Goal: Obtain resource: Obtain resource

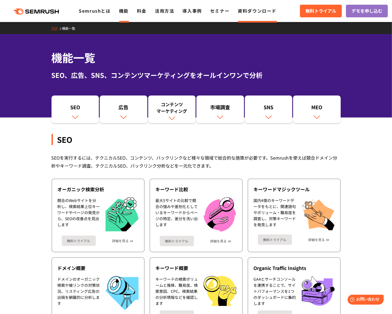
click at [262, 11] on link "資料ダウンロード" at bounding box center [257, 10] width 39 height 7
click at [263, 9] on link "資料ダウンロード" at bounding box center [257, 10] width 39 height 7
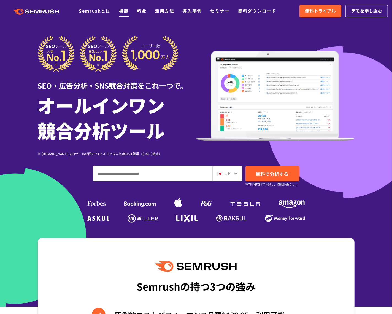
click at [120, 8] on link "機能" at bounding box center [124, 10] width 10 height 7
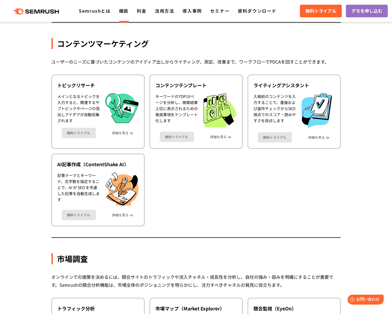
scroll to position [703, 0]
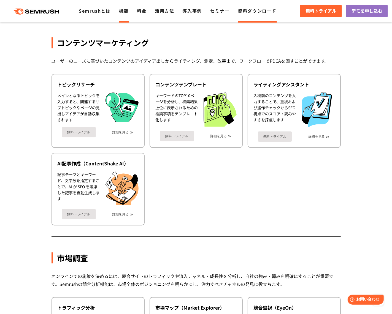
click at [269, 9] on link "資料ダウンロード" at bounding box center [257, 10] width 39 height 7
